Goal: Information Seeking & Learning: Compare options

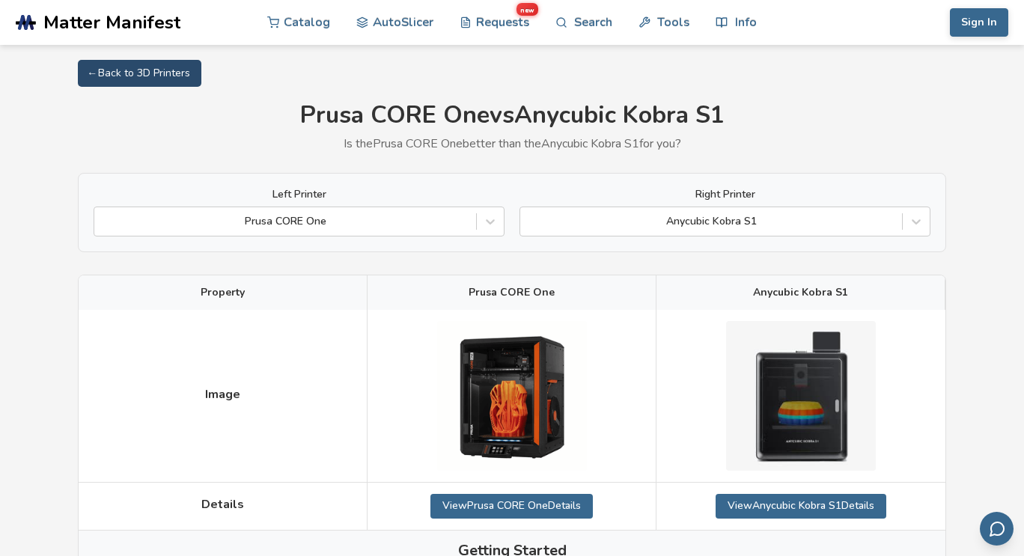
click at [160, 69] on link "← Back to 3D Printers" at bounding box center [140, 73] width 124 height 27
select select "**********"
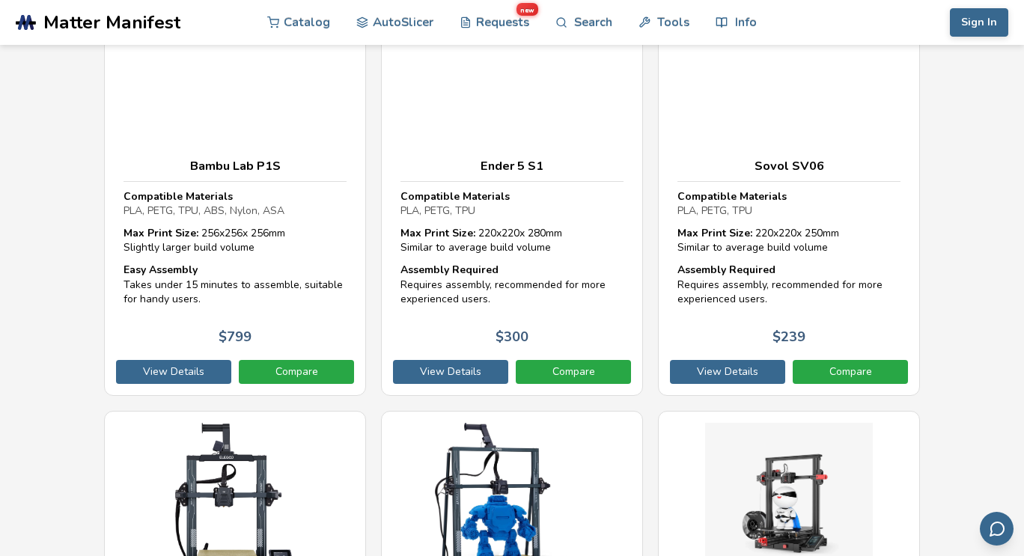
scroll to position [8013, 0]
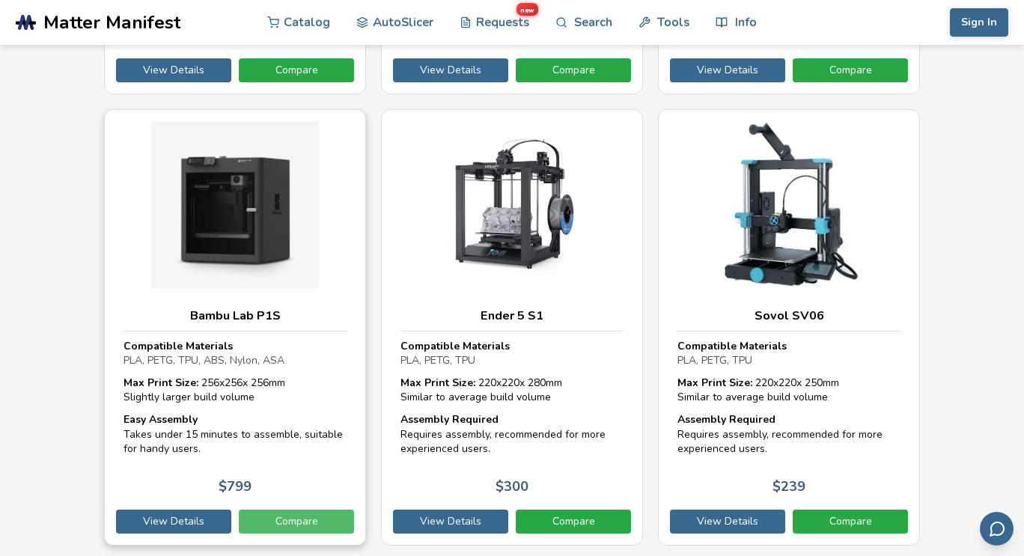
click at [309, 514] on link "Compare" at bounding box center [296, 522] width 115 height 24
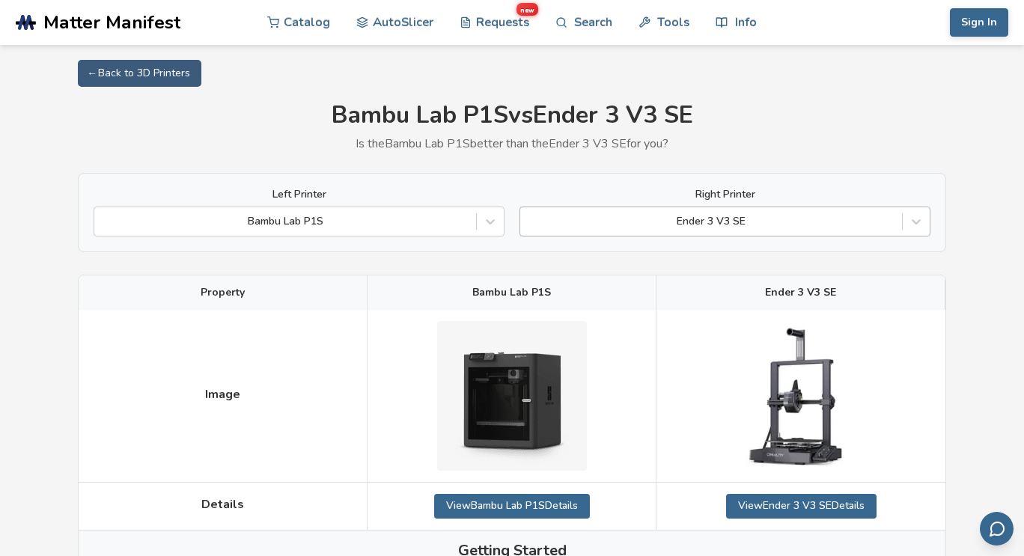
click at [672, 220] on div at bounding box center [711, 221] width 367 height 15
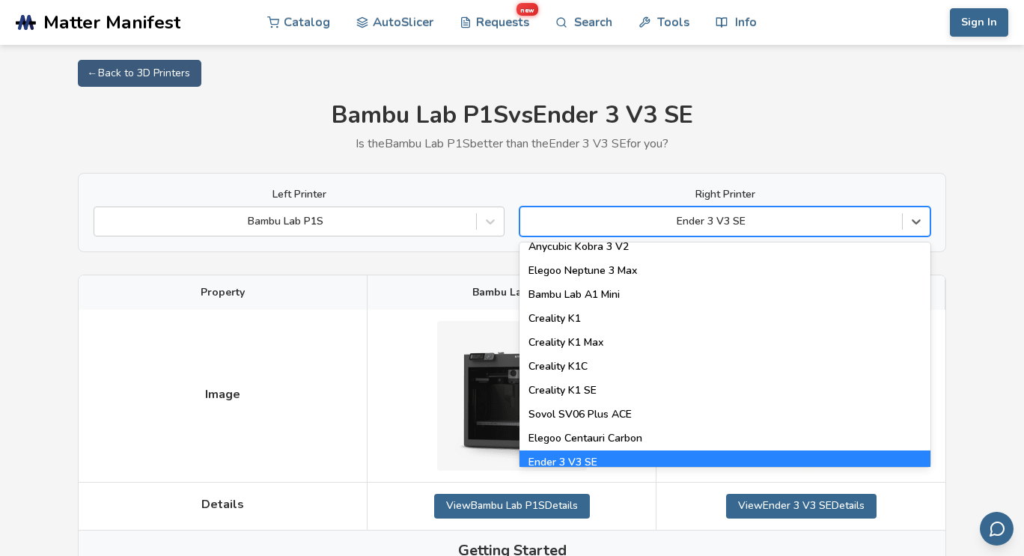
scroll to position [449, 0]
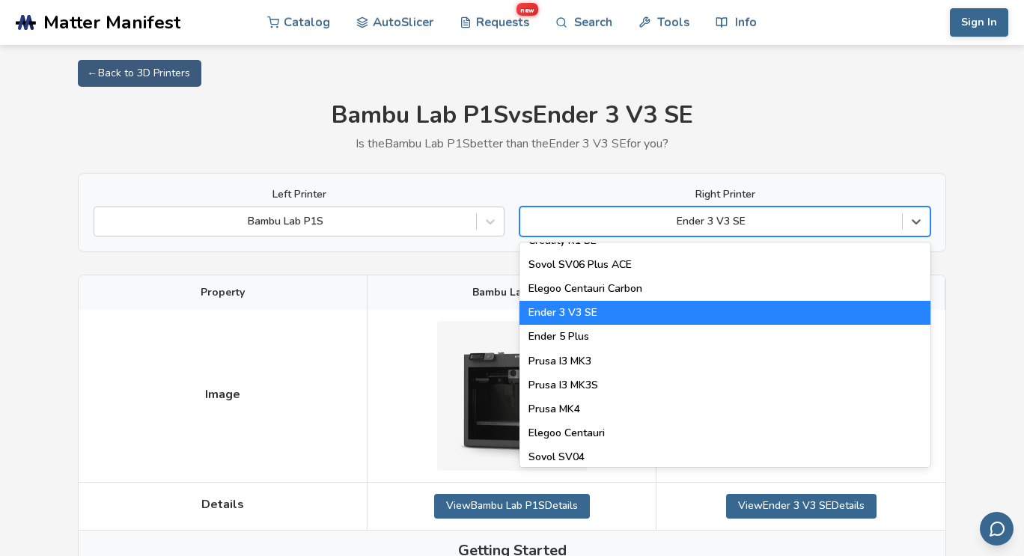
type input "*"
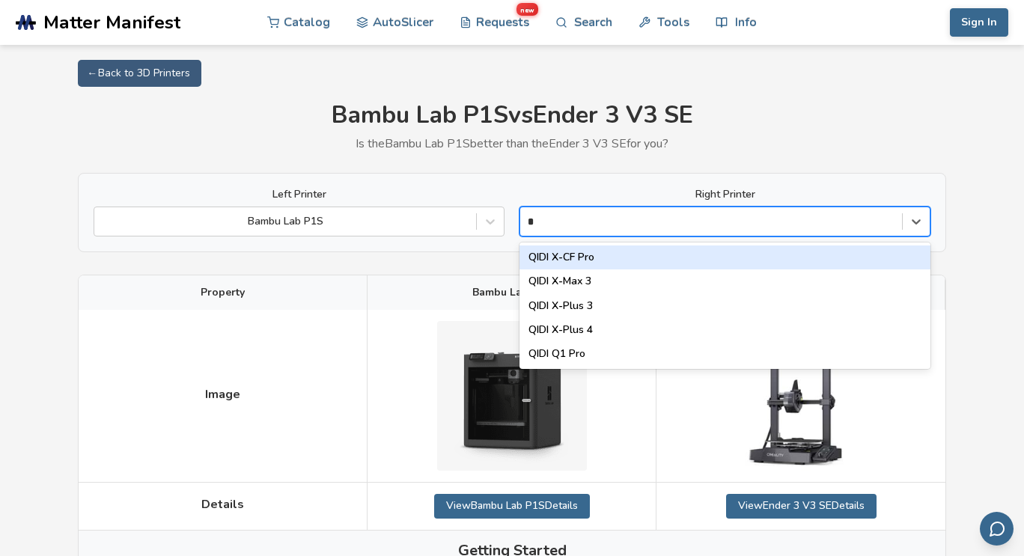
scroll to position [0, 0]
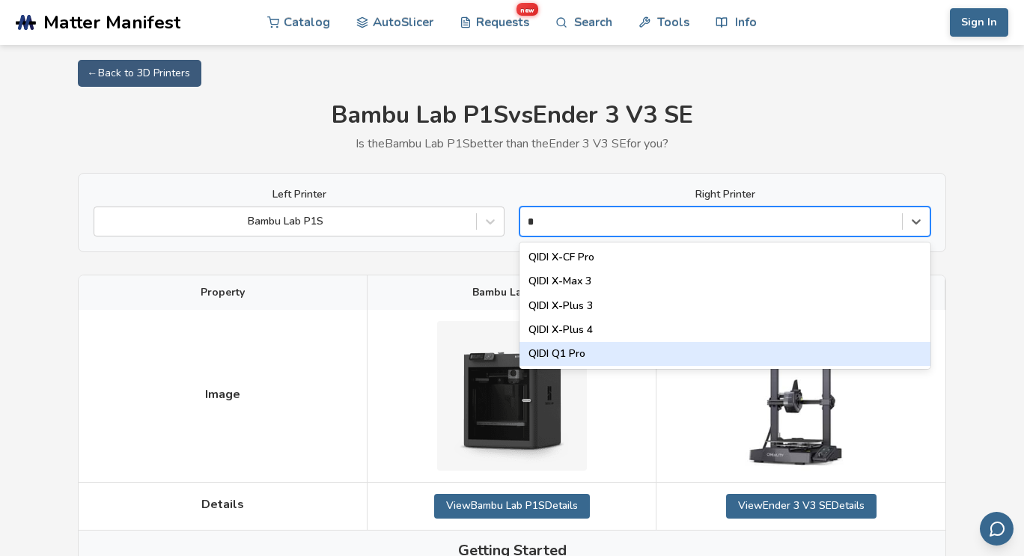
click at [564, 358] on div "QIDI Q1 Pro" at bounding box center [725, 354] width 411 height 24
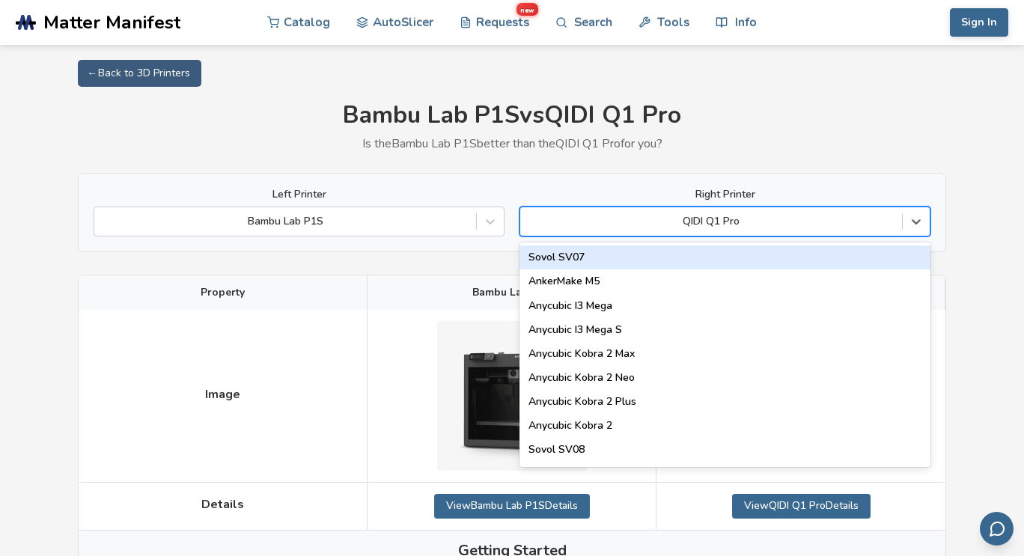
click at [668, 222] on div at bounding box center [711, 221] width 367 height 15
click at [761, 121] on h1 "Bambu Lab P1S vs QIDI Q1 Pro" at bounding box center [512, 116] width 869 height 28
